Goal: Transaction & Acquisition: Subscribe to service/newsletter

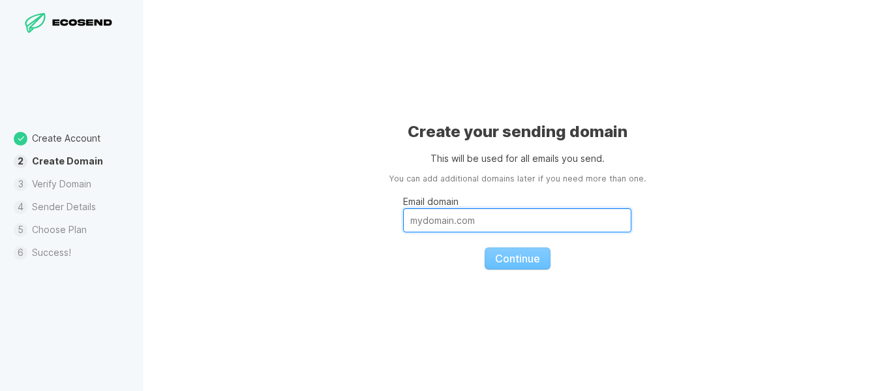
click at [440, 217] on input "Email domain" at bounding box center [517, 220] width 228 height 24
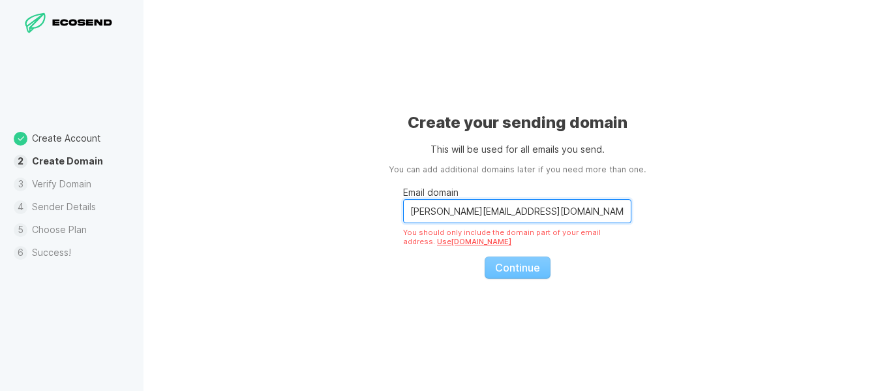
drag, startPoint x: 526, startPoint y: 211, endPoint x: 504, endPoint y: 220, distance: 24.4
click at [509, 219] on input "[PERSON_NAME][EMAIL_ADDRESS][DOMAIN_NAME]" at bounding box center [517, 211] width 228 height 24
click at [507, 219] on input "[PERSON_NAME][EMAIL_ADDRESS][DOMAIN_NAME]" at bounding box center [517, 211] width 228 height 24
drag, startPoint x: 504, startPoint y: 220, endPoint x: 468, endPoint y: 219, distance: 35.2
click at [468, 219] on input "[PERSON_NAME][EMAIL_ADDRESS][DOMAIN_NAME]" at bounding box center [517, 211] width 228 height 24
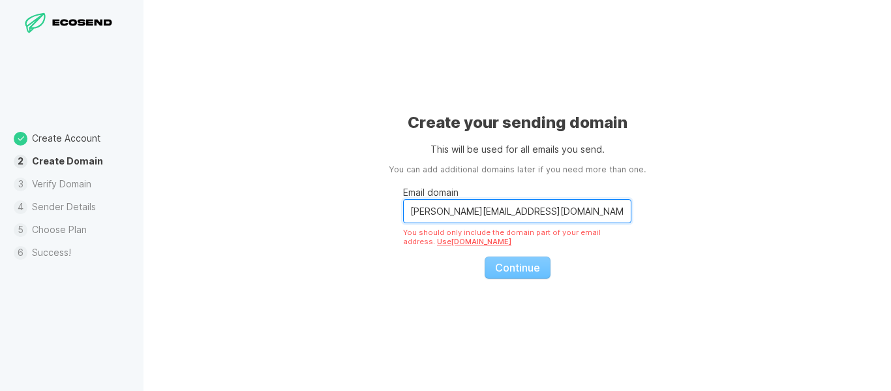
click at [524, 210] on input "[PERSON_NAME][EMAIL_ADDRESS][DOMAIN_NAME]" at bounding box center [517, 211] width 228 height 24
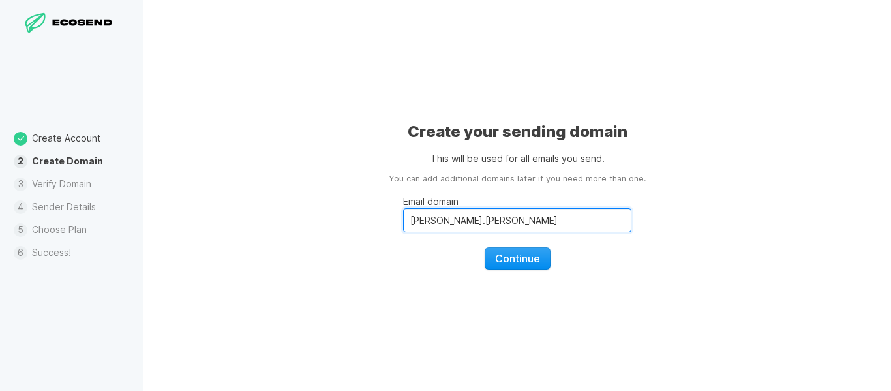
type input "[PERSON_NAME].[PERSON_NAME]"
click at [492, 252] on button "Continue" at bounding box center [518, 258] width 66 height 22
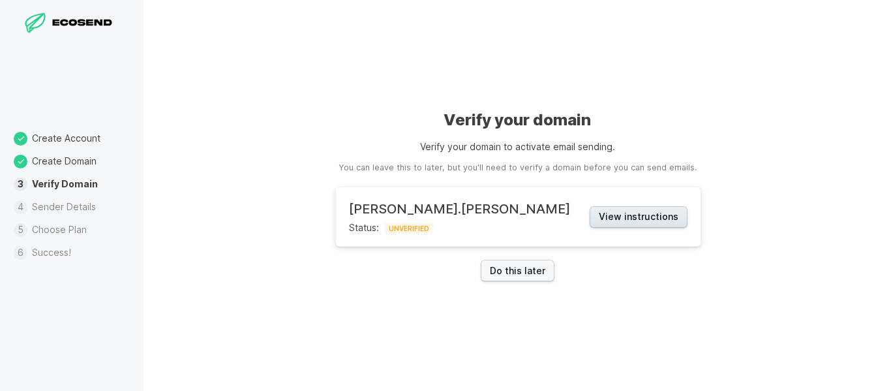
click at [590, 219] on button "View instructions" at bounding box center [639, 217] width 98 height 22
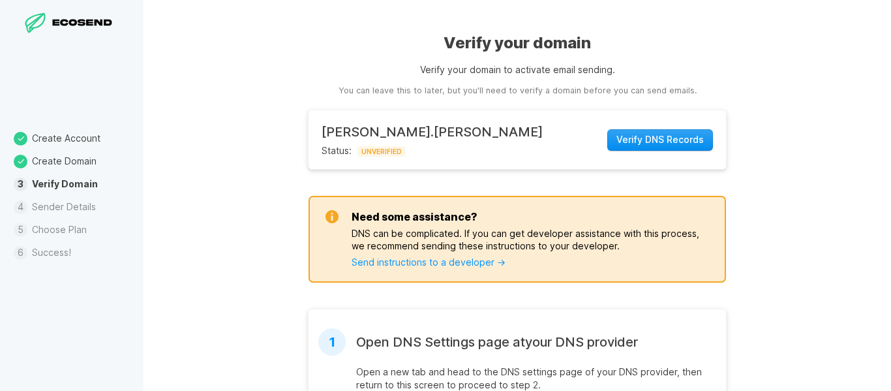
click at [640, 150] on button "Verify DNS Records" at bounding box center [660, 140] width 106 height 22
click at [667, 141] on span "Verify DNS Records" at bounding box center [659, 139] width 87 height 13
click at [479, 259] on link "Send instructions to a developer →" at bounding box center [429, 261] width 154 height 11
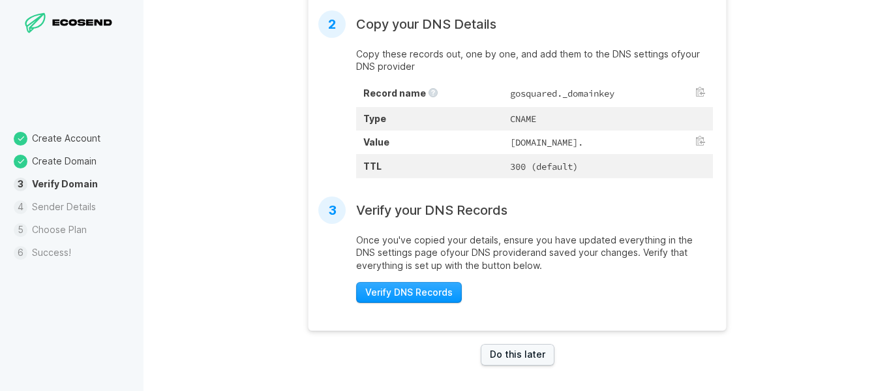
scroll to position [438, 0]
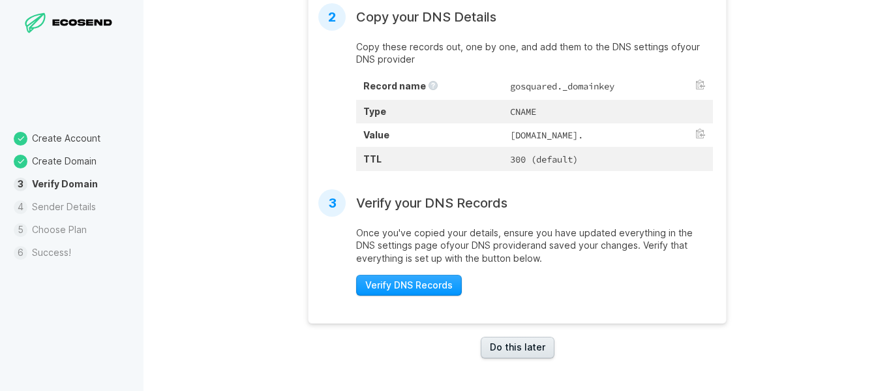
click at [517, 344] on link "Do this later" at bounding box center [518, 348] width 74 height 22
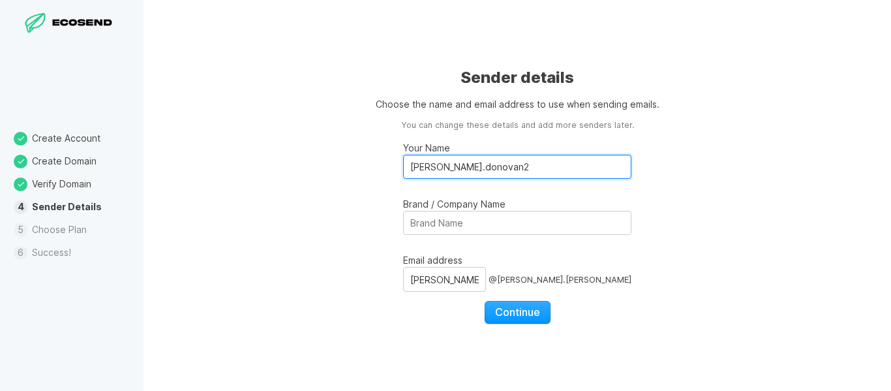
click at [487, 168] on input "[PERSON_NAME].donovan2" at bounding box center [517, 167] width 228 height 24
type input "[PERSON_NAME].[PERSON_NAME]"
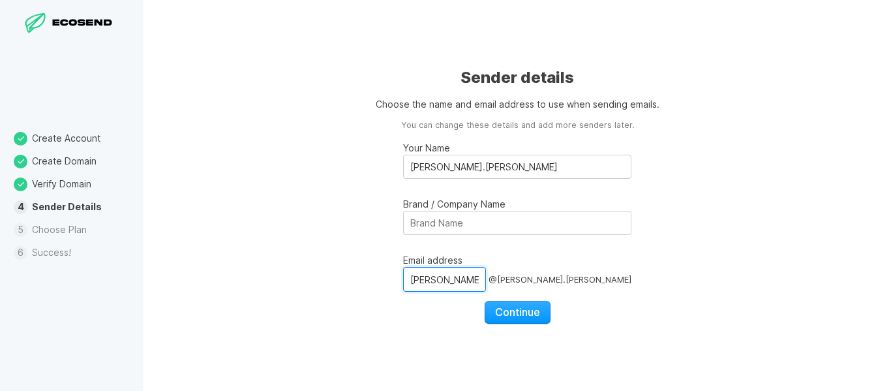
click at [485, 282] on input "[PERSON_NAME].donovan2" at bounding box center [444, 279] width 83 height 25
type input "[PERSON_NAME].[PERSON_NAME]"
click at [505, 307] on span "Continue" at bounding box center [517, 311] width 45 height 13
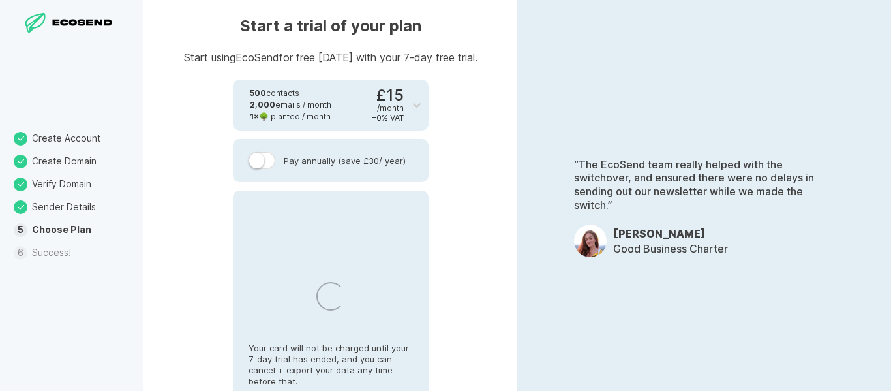
select select "GB"
